Goal: Task Accomplishment & Management: Manage account settings

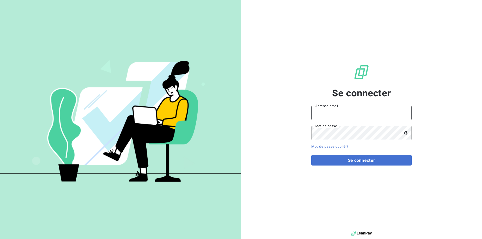
click at [320, 113] on input "Adresse email" at bounding box center [361, 113] width 100 height 14
click at [326, 113] on input "Adresse email" at bounding box center [361, 113] width 100 height 14
click at [322, 114] on input "Adresse email" at bounding box center [361, 113] width 100 height 14
click at [328, 76] on div "Se connecter Adresse email Mot de passe Mot de passe oublié ? Se connecter" at bounding box center [361, 114] width 100 height 229
type input "[EMAIL_ADDRESS][DOMAIN_NAME]"
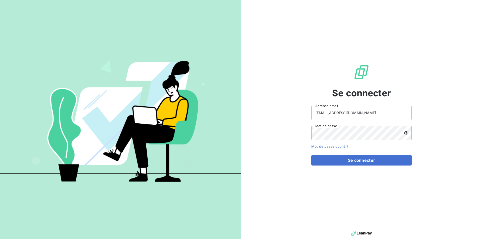
click at [362, 161] on button "Se connecter" at bounding box center [361, 160] width 100 height 11
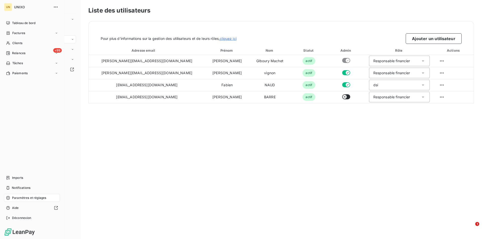
click at [17, 178] on span "Imports" at bounding box center [17, 178] width 11 height 5
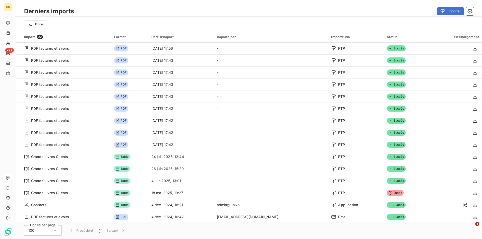
scroll to position [85, 0]
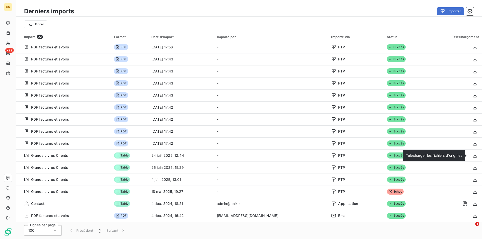
click at [472, 154] on icon "button" at bounding box center [474, 155] width 5 height 5
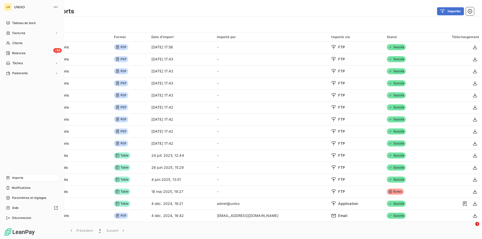
click at [6, 145] on div "Tableau de bord Factures Clients +99 Relances Tâches Paiements Imports Notifica…" at bounding box center [32, 120] width 56 height 203
click at [22, 41] on div "Clients" at bounding box center [32, 43] width 56 height 8
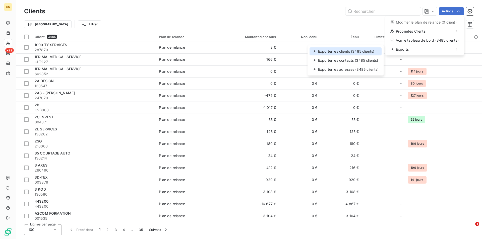
click at [346, 52] on div "Exporter les clients (3485 clients)" at bounding box center [345, 51] width 72 height 8
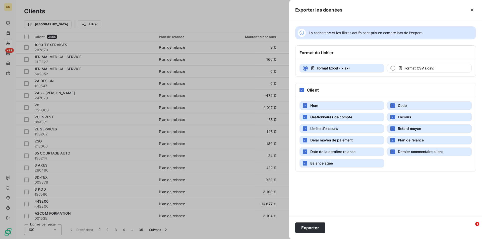
click at [306, 163] on icon "button" at bounding box center [304, 163] width 3 height 3
click at [471, 12] on icon "button" at bounding box center [471, 10] width 5 height 5
